Goal: Transaction & Acquisition: Book appointment/travel/reservation

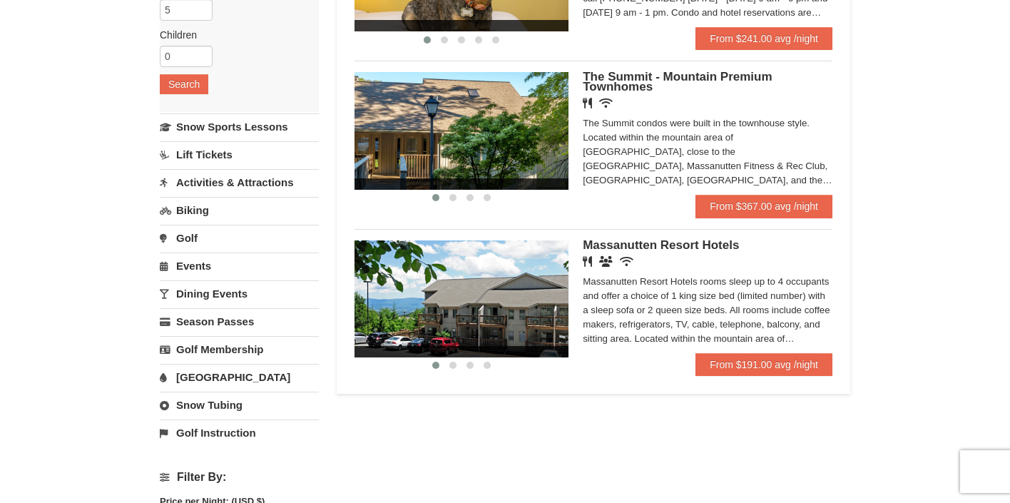
scroll to position [239, 0]
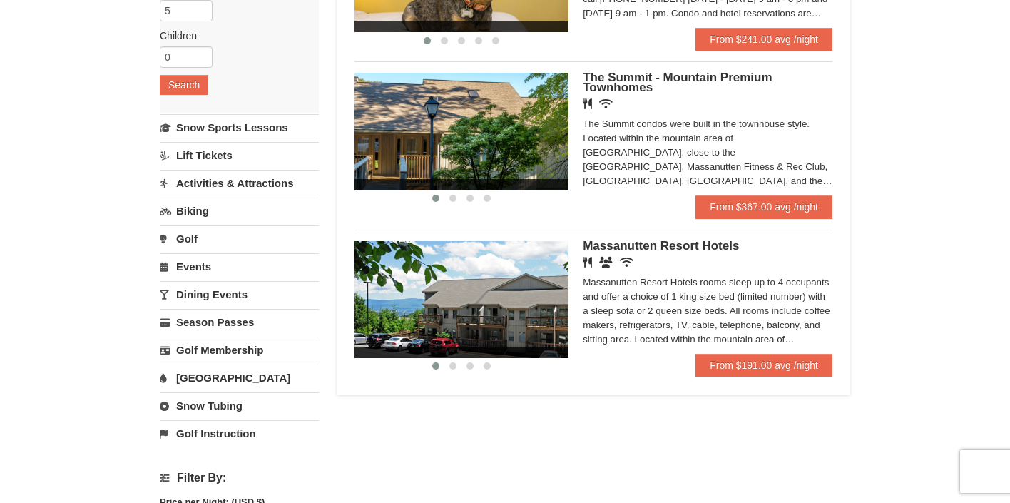
click at [662, 79] on span "The Summit - Mountain Premium Townhomes" at bounding box center [677, 83] width 189 height 24
